Goal: Check status: Check status

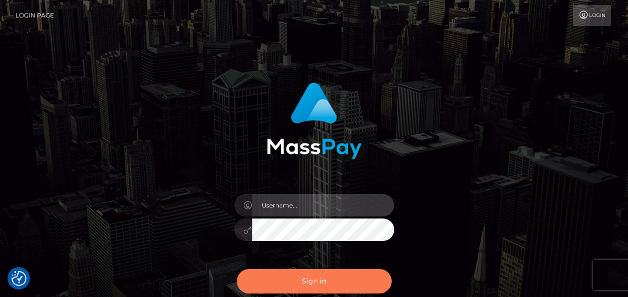
type input "india.of"
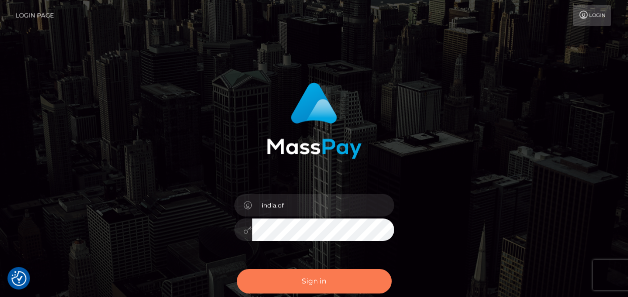
click at [347, 279] on button "Sign in" at bounding box center [314, 281] width 155 height 24
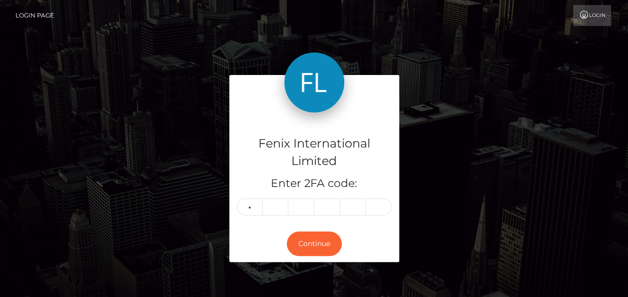
type input "7"
type input "0"
type input "5"
type input "2"
type input "6"
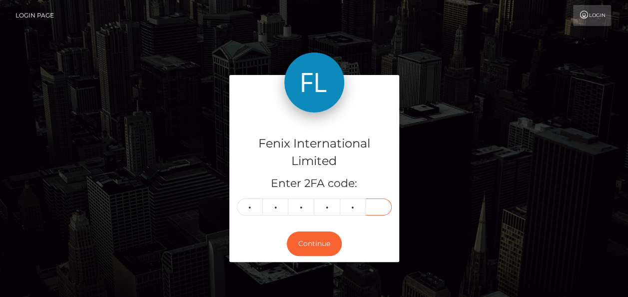
type input "9"
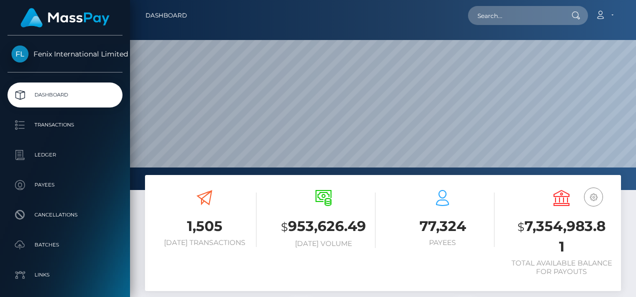
scroll to position [177, 148]
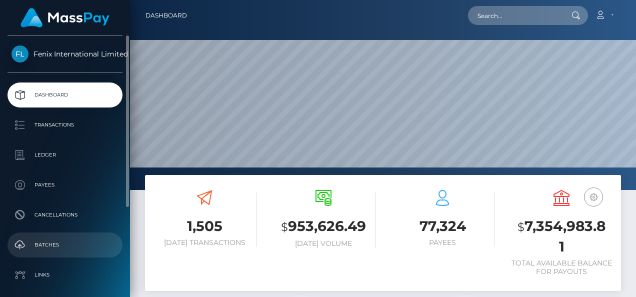
click at [53, 239] on p "Batches" at bounding box center [64, 244] width 107 height 15
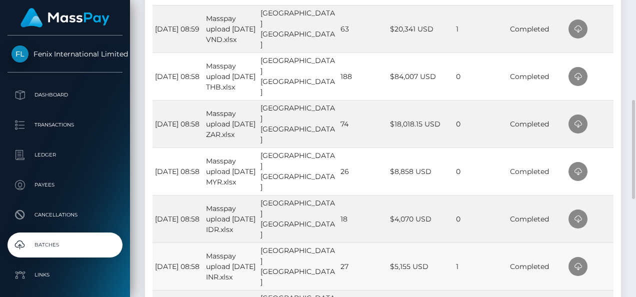
scroll to position [400, 0]
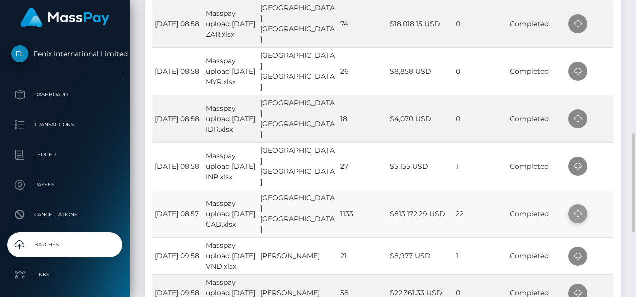
click at [568, 212] on span at bounding box center [577, 213] width 19 height 19
click at [598, 165] on td at bounding box center [589, 165] width 47 height 47
click at [580, 167] on icon at bounding box center [578, 166] width 12 height 12
click at [608, 112] on td at bounding box center [589, 118] width 47 height 47
click at [582, 120] on span at bounding box center [577, 118] width 19 height 19
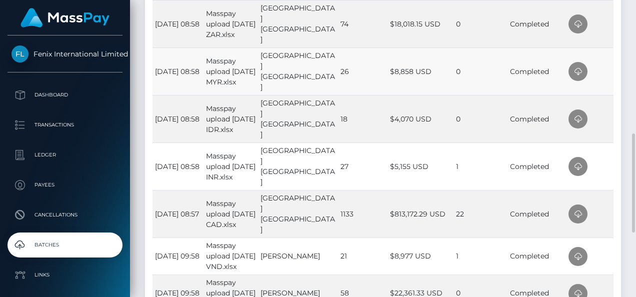
click at [607, 80] on td at bounding box center [589, 70] width 47 height 47
click at [579, 77] on span at bounding box center [577, 71] width 19 height 19
click at [609, 28] on td at bounding box center [589, 23] width 47 height 47
click at [568, 26] on span at bounding box center [577, 23] width 19 height 19
click at [623, 23] on div "Processed Batches CSV Excel PDF Print Show 10 25 50 All entries Time File Name …" at bounding box center [382, 102] width 491 height 616
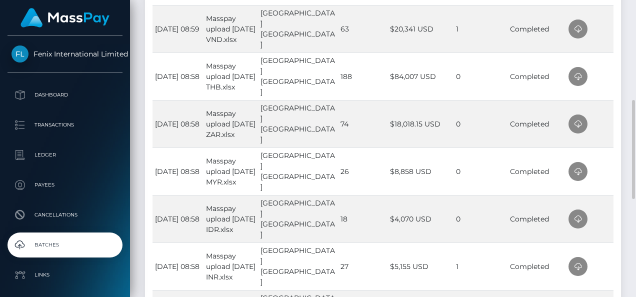
scroll to position [250, 0]
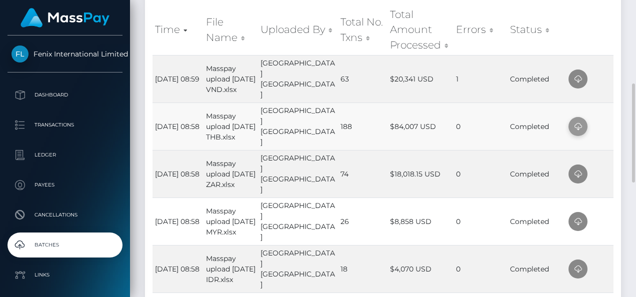
click at [574, 121] on icon at bounding box center [578, 126] width 12 height 12
click at [609, 72] on td at bounding box center [589, 78] width 47 height 47
click at [584, 81] on span at bounding box center [577, 78] width 19 height 19
click at [608, 74] on td at bounding box center [589, 78] width 47 height 47
click at [624, 125] on div "Processed Batches CSV Excel PDF Print Show 10 25 50 All entries Time File Name …" at bounding box center [382, 252] width 491 height 616
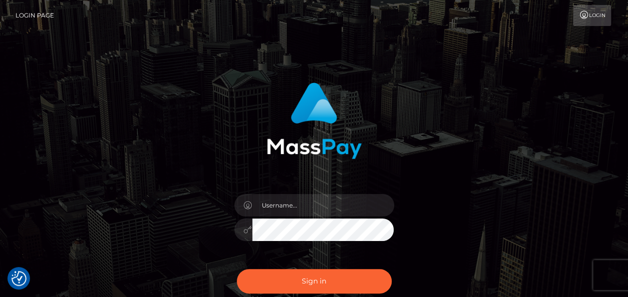
scroll to position [50, 0]
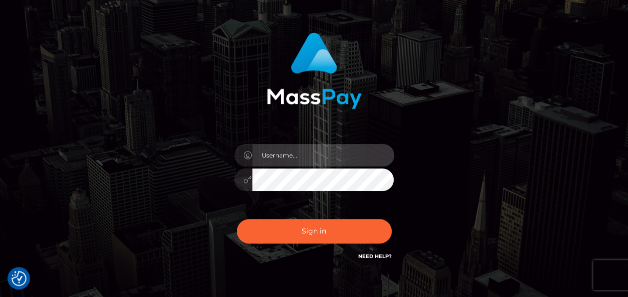
type input "india.of"
